Goal: Go to known website: Access a specific website the user already knows

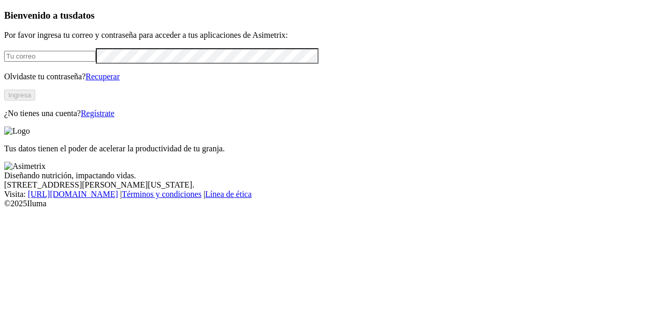
type input "[EMAIL_ADDRESS][PERSON_NAME][DOMAIN_NAME]"
click at [142, 118] on div "Bienvenido a tus datos Por favor ingresa tu correo y contraseña para acceder a …" at bounding box center [331, 64] width 655 height 108
click at [35, 100] on button "Ingresa" at bounding box center [19, 95] width 31 height 11
